Goal: Task Accomplishment & Management: Manage account settings

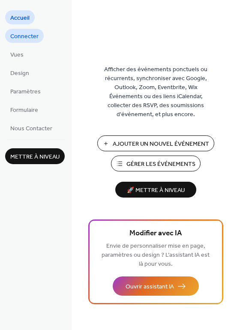
click at [18, 36] on span "Connecter" at bounding box center [24, 36] width 28 height 9
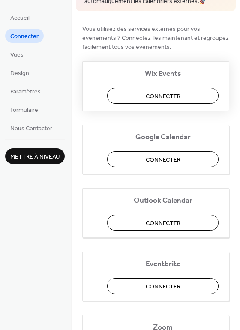
scroll to position [129, 0]
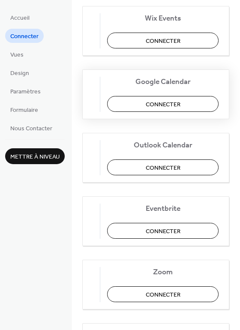
click at [174, 105] on span "Connecter" at bounding box center [163, 104] width 35 height 9
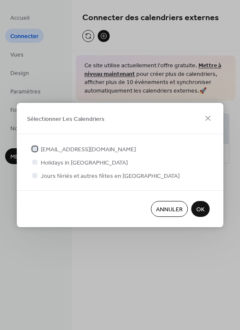
click at [36, 150] on div at bounding box center [34, 148] width 5 height 5
click at [201, 207] on span "OK" at bounding box center [200, 209] width 8 height 9
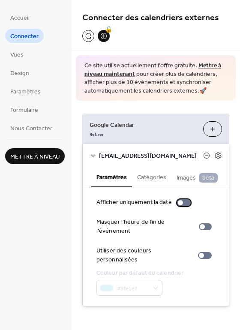
click at [178, 205] on div at bounding box center [180, 202] width 5 height 5
click at [185, 205] on div at bounding box center [187, 202] width 5 height 5
click at [204, 230] on div at bounding box center [205, 226] width 13 height 7
click at [201, 253] on div at bounding box center [201, 255] width 5 height 5
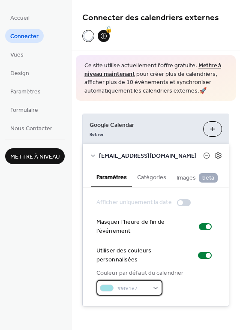
click at [146, 284] on span "#9fe1e7" at bounding box center [133, 288] width 32 height 9
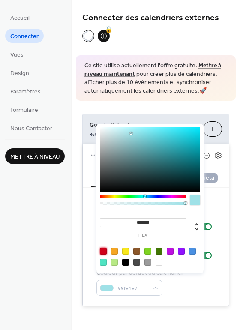
click at [105, 249] on div at bounding box center [103, 251] width 7 height 7
type input "*******"
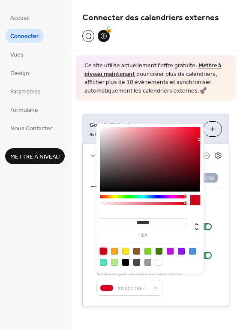
click at [182, 288] on div "#D0021BFF" at bounding box center [140, 288] width 89 height 16
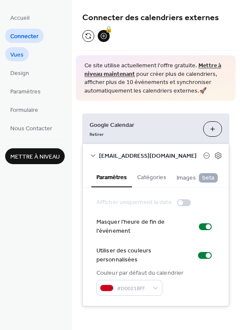
click at [15, 60] on span "Vues" at bounding box center [16, 55] width 13 height 9
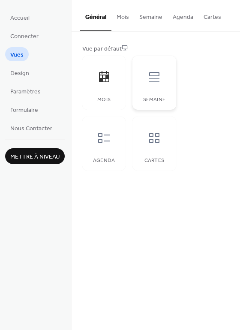
click at [151, 83] on icon at bounding box center [154, 77] width 14 height 14
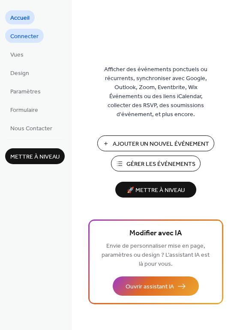
click at [14, 39] on span "Connecter" at bounding box center [24, 36] width 28 height 9
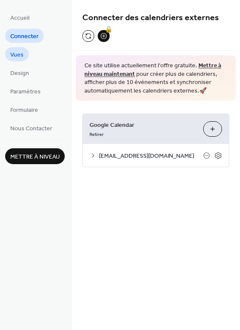
click at [17, 54] on span "Vues" at bounding box center [16, 55] width 13 height 9
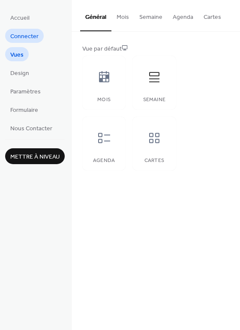
click at [22, 40] on span "Connecter" at bounding box center [24, 36] width 28 height 9
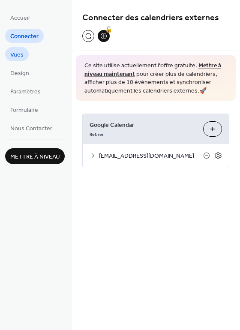
click at [21, 55] on span "Vues" at bounding box center [16, 55] width 13 height 9
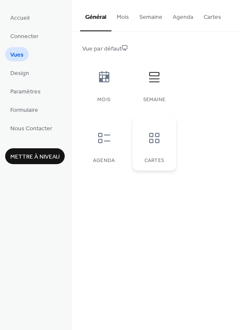
click at [160, 149] on div at bounding box center [154, 138] width 26 height 26
click at [212, 18] on button "Cartes" at bounding box center [212, 15] width 28 height 30
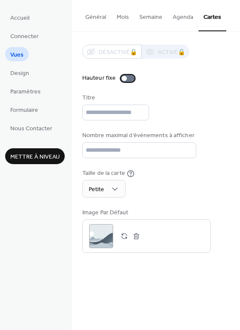
click at [124, 77] on div at bounding box center [124, 78] width 5 height 5
click at [129, 78] on div at bounding box center [131, 78] width 5 height 5
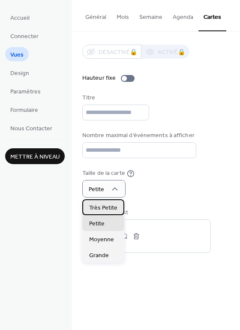
click at [106, 211] on span "Très Petite" at bounding box center [103, 208] width 28 height 9
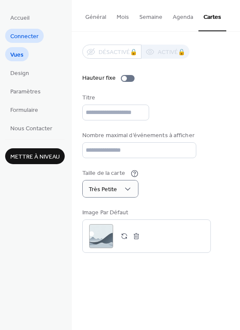
click at [28, 36] on span "Connecter" at bounding box center [24, 36] width 28 height 9
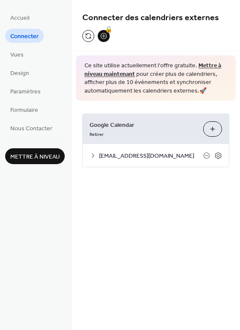
click at [214, 127] on button "Sélectionner Les Calendriers" at bounding box center [212, 128] width 19 height 15
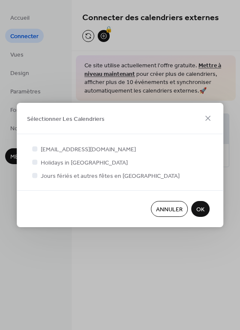
click at [203, 209] on span "OK" at bounding box center [200, 209] width 8 height 9
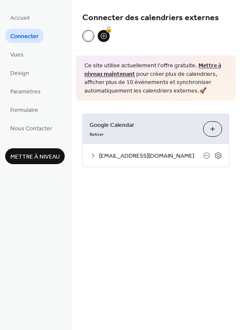
click at [127, 157] on span "[EMAIL_ADDRESS][DOMAIN_NAME]" at bounding box center [151, 156] width 104 height 9
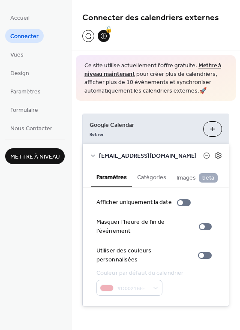
click at [126, 281] on div "#D0021BFF" at bounding box center [140, 288] width 89 height 16
click at [200, 253] on div at bounding box center [201, 255] width 5 height 5
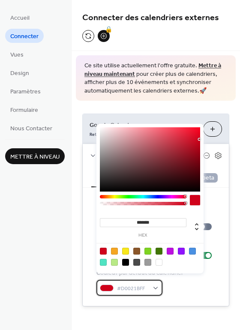
click at [152, 280] on div "#D0021BFF" at bounding box center [129, 288] width 66 height 16
click at [195, 250] on div at bounding box center [192, 251] width 7 height 7
type input "*******"
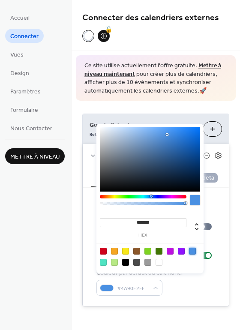
click at [168, 288] on div "#4A90E2FF" at bounding box center [140, 288] width 89 height 16
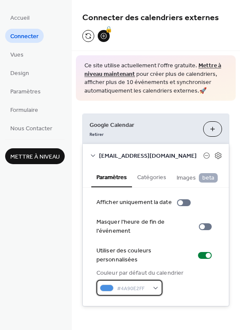
click at [150, 280] on div "#4A90E2FF" at bounding box center [129, 288] width 66 height 16
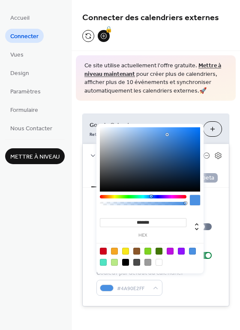
click at [102, 264] on div at bounding box center [103, 262] width 7 height 7
type input "*******"
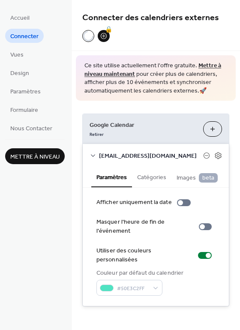
click at [180, 281] on div "#50E3C2FF" at bounding box center [140, 288] width 89 height 16
click at [202, 252] on div at bounding box center [205, 255] width 14 height 7
click at [146, 177] on button "Catégories" at bounding box center [151, 177] width 39 height 20
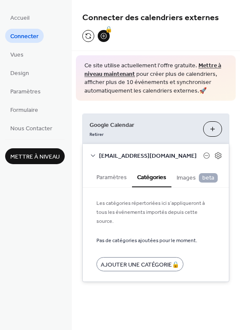
click at [105, 177] on button "Paramètres" at bounding box center [111, 177] width 41 height 20
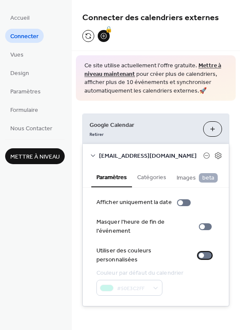
click at [199, 253] on div at bounding box center [201, 255] width 5 height 5
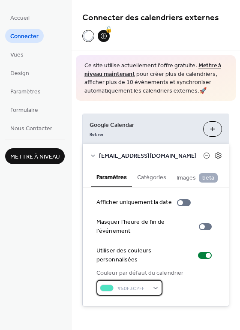
click at [145, 280] on div "#50E3C2FF" at bounding box center [129, 288] width 66 height 16
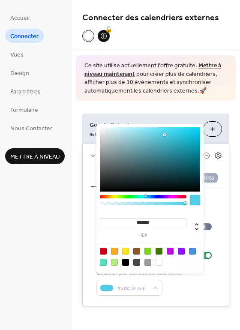
drag, startPoint x: 141, startPoint y: 195, endPoint x: 145, endPoint y: 196, distance: 4.3
click at [145, 196] on div at bounding box center [145, 196] width 3 height 3
type input "*******"
drag, startPoint x: 165, startPoint y: 135, endPoint x: 173, endPoint y: 138, distance: 9.4
click at [173, 138] on div at bounding box center [173, 139] width 2 height 2
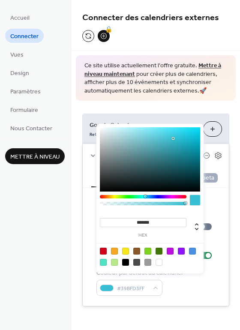
click at [213, 272] on div "Couleur par défaut du calendrier #39BFD3FF" at bounding box center [155, 282] width 119 height 27
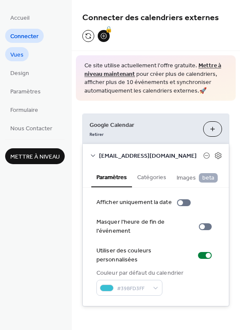
click at [18, 53] on span "Vues" at bounding box center [16, 55] width 13 height 9
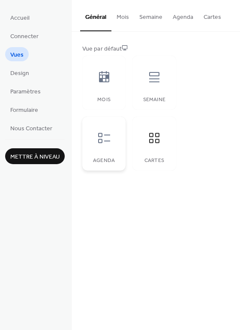
click at [102, 149] on div at bounding box center [104, 138] width 26 height 26
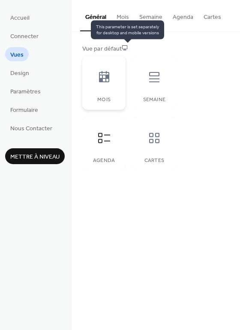
click at [98, 84] on div at bounding box center [104, 77] width 26 height 26
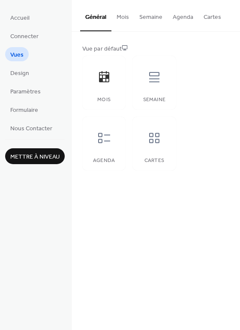
click at [123, 17] on button "Mois" at bounding box center [122, 15] width 23 height 30
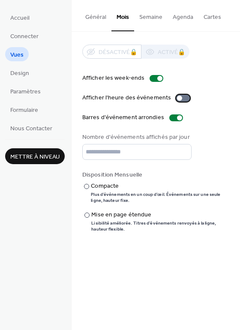
click at [178, 96] on div at bounding box center [183, 98] width 14 height 7
click at [88, 186] on div at bounding box center [86, 186] width 5 height 5
click at [87, 216] on div at bounding box center [86, 215] width 5 height 5
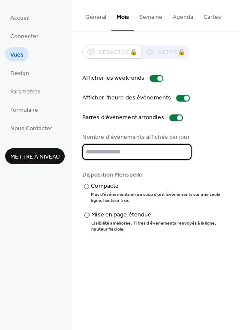
drag, startPoint x: 109, startPoint y: 151, endPoint x: 81, endPoint y: 151, distance: 28.3
click at [81, 151] on div "Désactivé 🔒 Activé 🔒 Afficher les week-ends Afficher l'heure des événements Bar…" at bounding box center [156, 138] width 168 height 213
type input "*"
click at [191, 181] on div "Disposition Mensuelle ​ Compacte Plus d’événements en un coup d’œil. Événements…" at bounding box center [155, 202] width 147 height 62
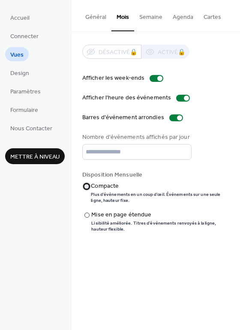
click at [85, 187] on div at bounding box center [86, 186] width 5 height 5
click at [154, 80] on div at bounding box center [157, 78] width 14 height 7
click at [24, 71] on span "Design" at bounding box center [19, 73] width 19 height 9
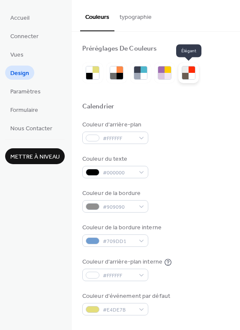
click at [192, 72] on div at bounding box center [192, 69] width 6 height 6
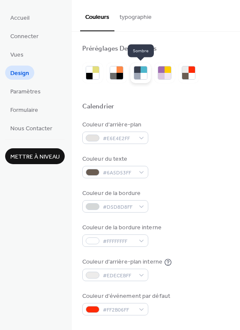
click at [143, 69] on div at bounding box center [144, 69] width 6 height 6
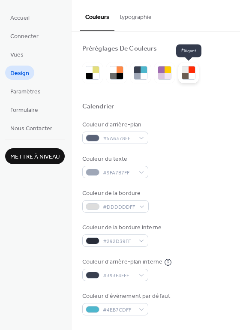
click at [194, 72] on div at bounding box center [192, 69] width 6 height 6
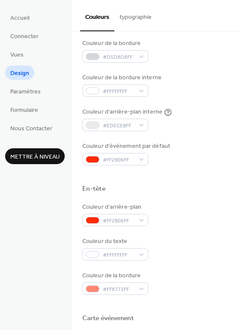
scroll to position [214, 0]
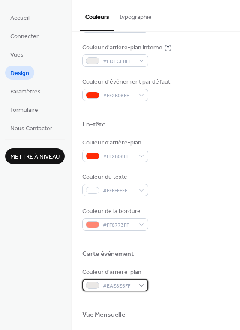
click at [120, 284] on span "#EAE8E6FF" at bounding box center [119, 285] width 32 height 9
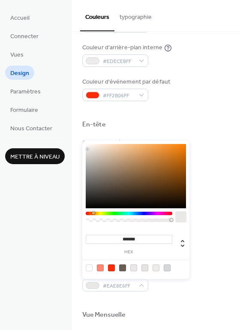
click at [88, 267] on div at bounding box center [89, 267] width 7 height 7
type input "*******"
click at [173, 291] on div "Couleur d'arrière-plan #FFFFFFFF" at bounding box center [155, 280] width 147 height 24
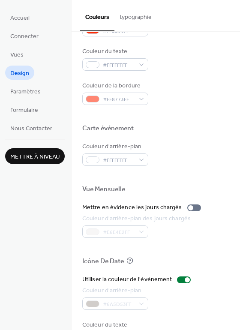
scroll to position [367, 0]
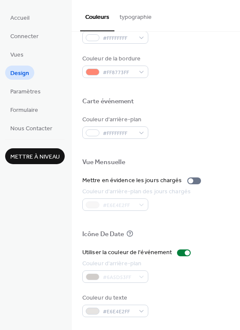
click at [23, 83] on ul "Accueil Connecter Vues Design Paramètres Formulaire Nous Contacter" at bounding box center [35, 72] width 60 height 125
click at [23, 88] on span "Paramètres" at bounding box center [25, 91] width 30 height 9
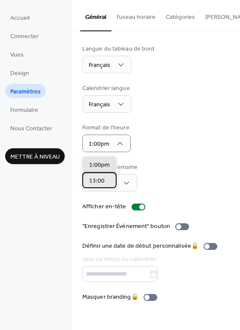
click at [92, 183] on span "13:00" at bounding box center [96, 181] width 15 height 9
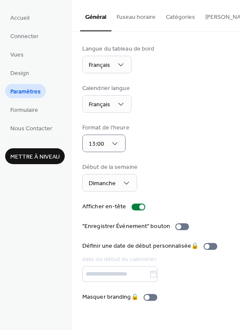
click at [158, 130] on div "Format de l'heure 13:00" at bounding box center [155, 137] width 147 height 29
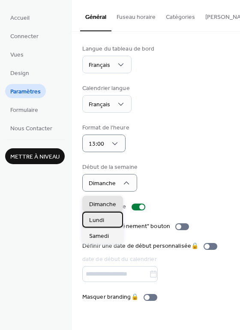
click at [98, 222] on span "Lundi" at bounding box center [96, 220] width 15 height 9
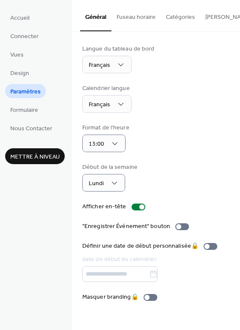
click at [193, 141] on div "Format de l'heure 13:00" at bounding box center [155, 137] width 147 height 29
click at [139, 208] on div at bounding box center [141, 206] width 5 height 5
click at [138, 208] on div at bounding box center [139, 207] width 14 height 7
click at [181, 230] on div at bounding box center [182, 226] width 14 height 7
click at [183, 229] on div at bounding box center [185, 226] width 5 height 5
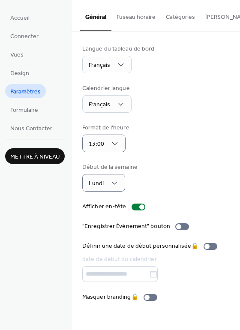
click at [141, 15] on button "Fuseau horaire" at bounding box center [135, 15] width 49 height 30
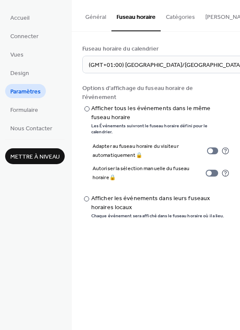
click at [174, 15] on button "Catégories" at bounding box center [180, 15] width 39 height 30
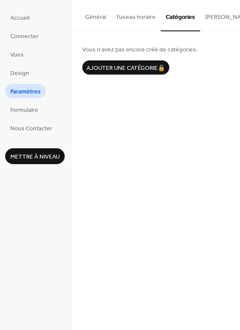
click at [216, 16] on button "Bouton S'abonner" at bounding box center [242, 15] width 84 height 30
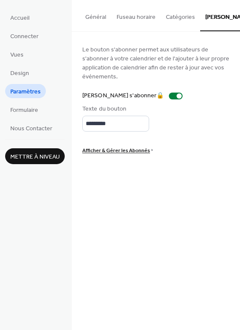
click at [90, 12] on button "Général" at bounding box center [95, 15] width 31 height 30
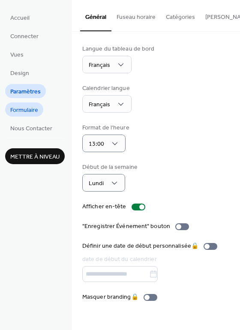
click at [33, 107] on span "Formulaire" at bounding box center [24, 110] width 28 height 9
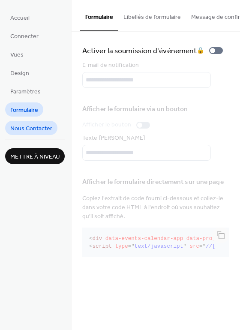
click at [46, 122] on link "Nous Contacter" at bounding box center [31, 128] width 52 height 14
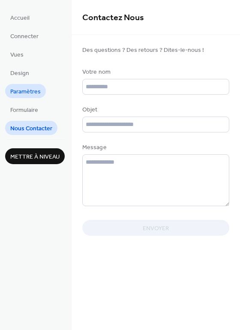
click at [27, 93] on span "Paramètres" at bounding box center [25, 91] width 30 height 9
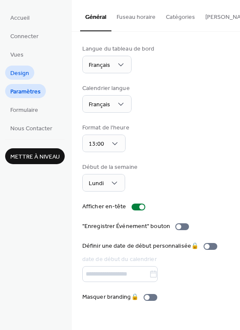
click at [21, 72] on span "Design" at bounding box center [19, 73] width 19 height 9
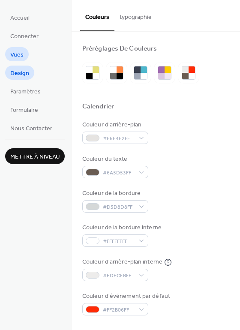
click at [21, 55] on span "Vues" at bounding box center [16, 55] width 13 height 9
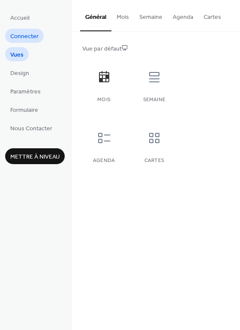
click at [21, 37] on span "Connecter" at bounding box center [24, 36] width 28 height 9
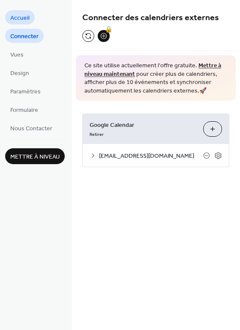
click at [21, 18] on span "Accueil" at bounding box center [19, 18] width 19 height 9
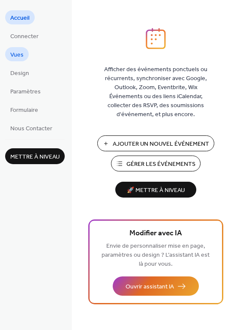
click at [17, 54] on span "Vues" at bounding box center [16, 55] width 13 height 9
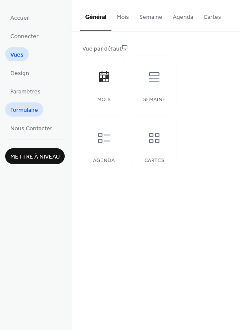
click at [27, 107] on span "Formulaire" at bounding box center [24, 110] width 28 height 9
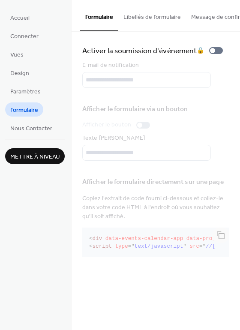
click at [29, 84] on ul "Accueil Connecter Vues Design Paramètres Formulaire Nous Contacter" at bounding box center [35, 72] width 60 height 125
click at [19, 72] on span "Design" at bounding box center [19, 73] width 19 height 9
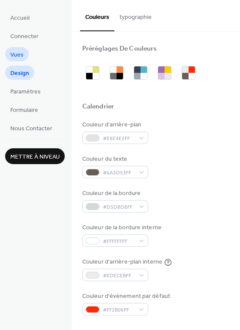
click at [20, 57] on span "Vues" at bounding box center [16, 55] width 13 height 9
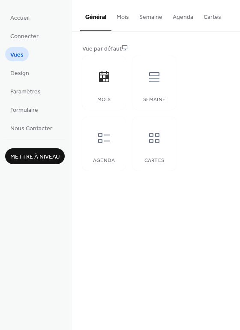
click at [116, 14] on button "Mois" at bounding box center [122, 15] width 23 height 30
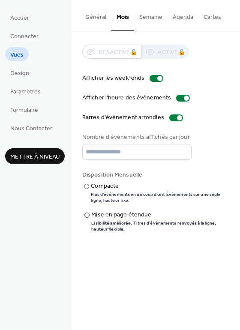
click at [84, 210] on div "​ Compacte Plus d’événements en un coup d’œil. Événements sur une seule ligne, …" at bounding box center [155, 207] width 147 height 51
click at [87, 216] on div at bounding box center [86, 215] width 5 height 5
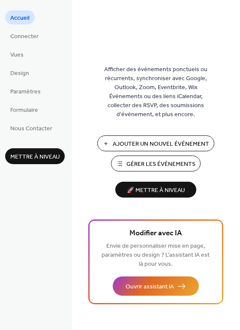
click at [153, 164] on span "Gérer les Événements" at bounding box center [160, 164] width 69 height 9
click at [26, 39] on span "Connecter" at bounding box center [24, 36] width 28 height 9
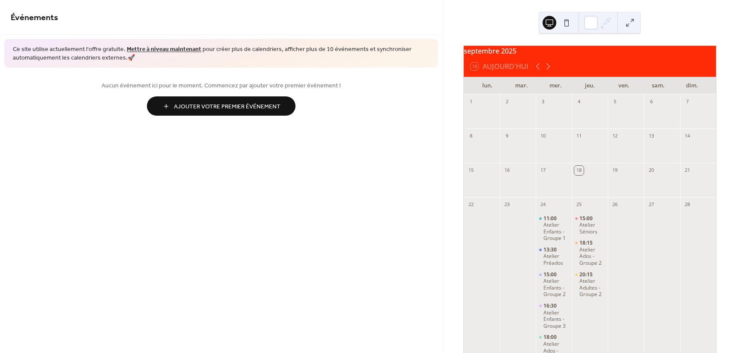
click at [569, 20] on button at bounding box center [567, 23] width 14 height 14
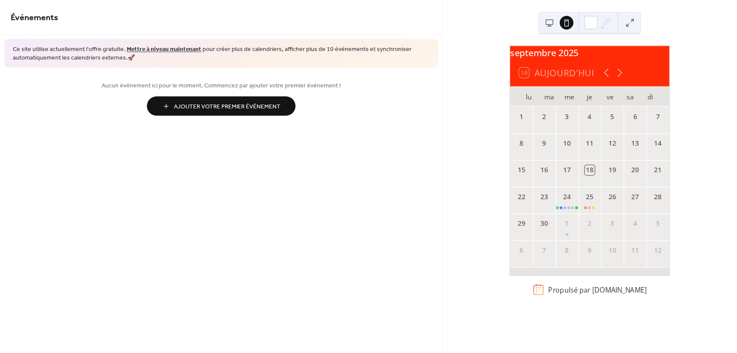
click at [558, 21] on div at bounding box center [558, 22] width 31 height 21
click at [549, 24] on button at bounding box center [550, 23] width 14 height 14
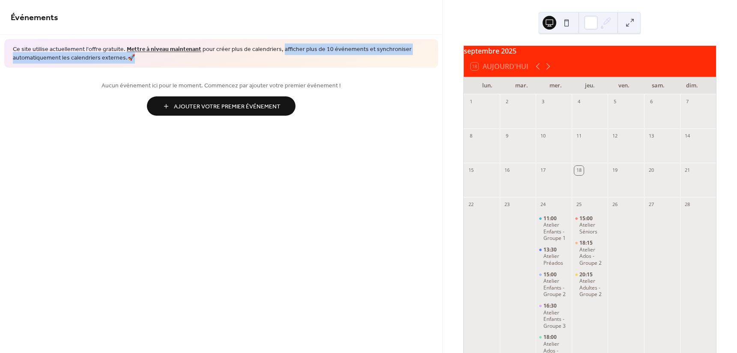
drag, startPoint x: 275, startPoint y: 52, endPoint x: 348, endPoint y: 63, distance: 73.1
click at [348, 63] on div "Ce site utilise actuellement l'offre gratuite. Mettre à niveau maintenant pour …" at bounding box center [221, 53] width 434 height 29
click at [148, 62] on div "Ce site utilise actuellement l'offre gratuite. Mettre à niveau maintenant pour …" at bounding box center [221, 53] width 434 height 29
drag, startPoint x: 327, startPoint y: 51, endPoint x: 398, endPoint y: 66, distance: 73.0
click at [398, 66] on div "Ce site utilise actuellement l'offre gratuite. Mettre à niveau maintenant pour …" at bounding box center [221, 53] width 434 height 29
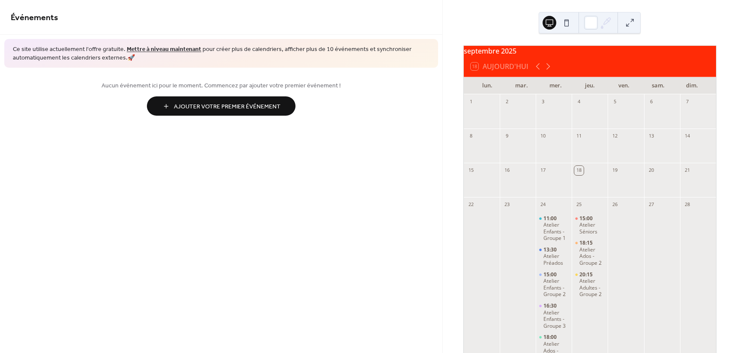
click at [291, 54] on span "Ce site utilise actuellement l'offre gratuite. Mettre à niveau maintenant pour …" at bounding box center [221, 53] width 417 height 17
